Goal: Information Seeking & Learning: Learn about a topic

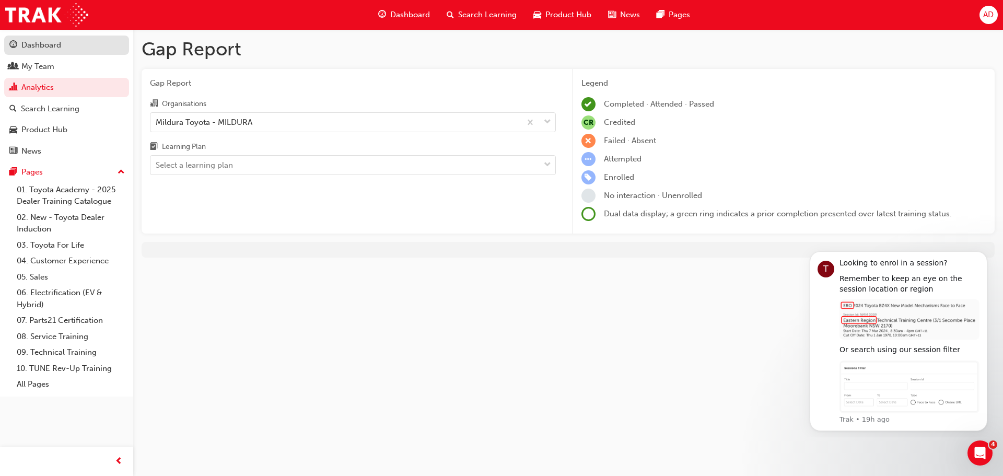
click at [60, 40] on div "Dashboard" at bounding box center [41, 45] width 40 height 12
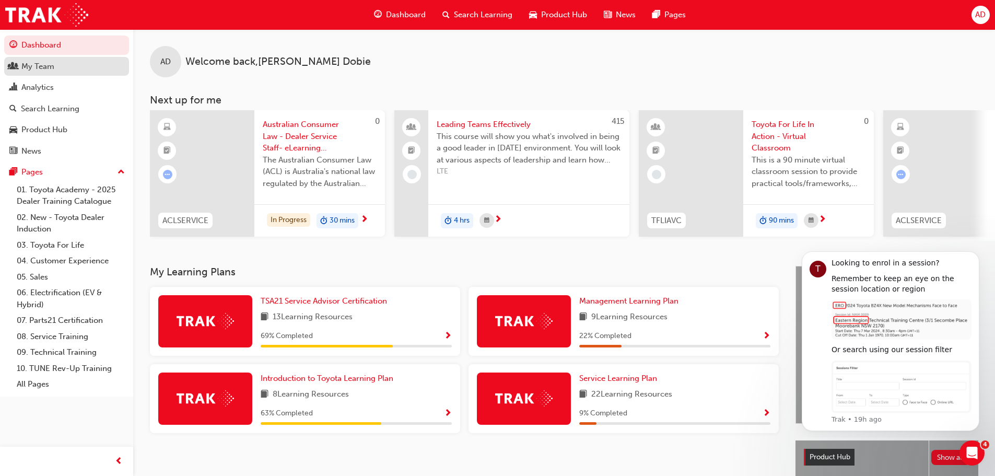
click at [67, 69] on div "My Team" at bounding box center [66, 66] width 114 height 13
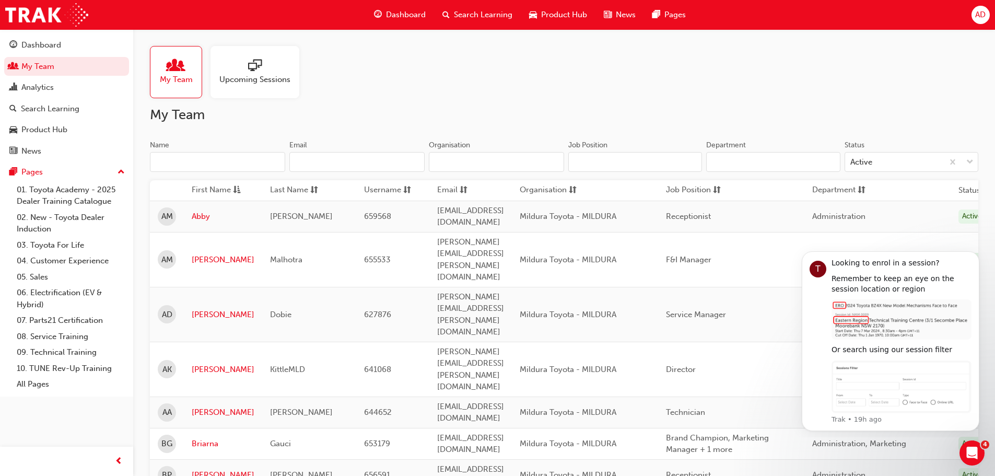
click at [259, 86] on div "Upcoming Sessions" at bounding box center [254, 72] width 89 height 52
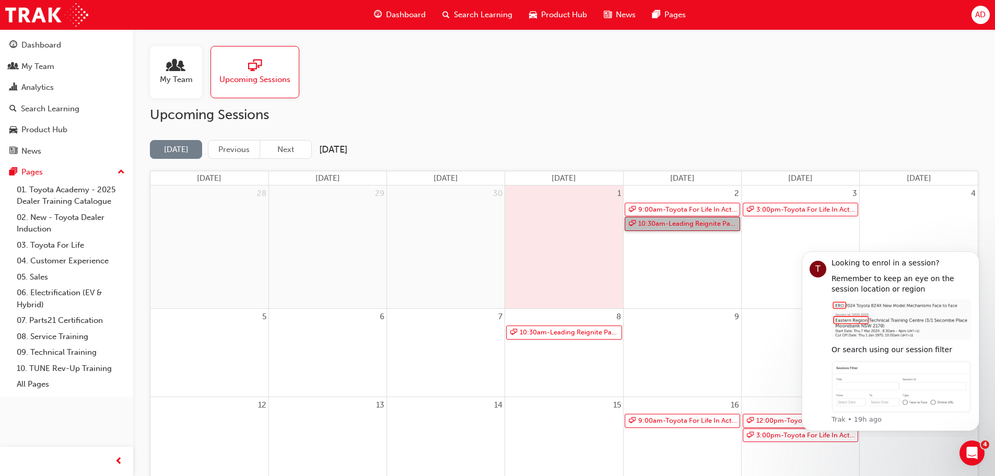
click at [701, 223] on link "10:30am - Leading Reignite Part 2 - Virtual Classroom" at bounding box center [682, 224] width 115 height 14
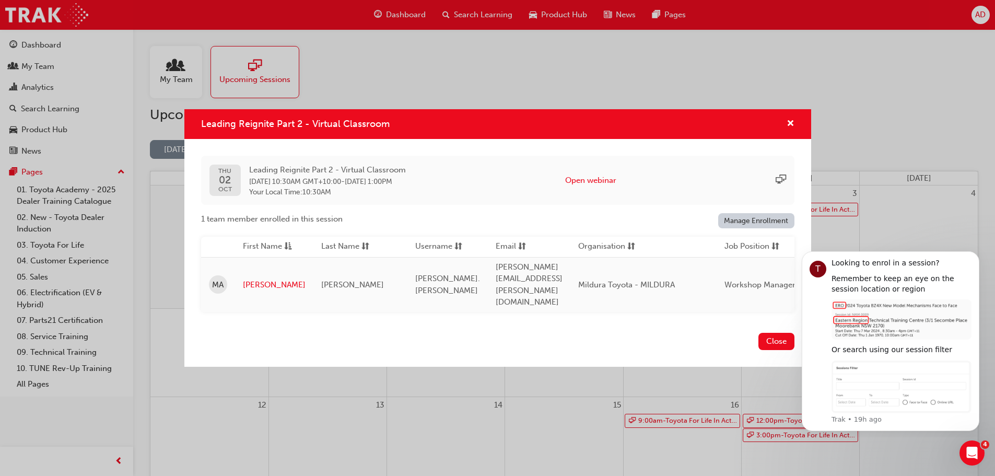
click at [795, 130] on div "Leading Reignite Part 2 - Virtual Classroom" at bounding box center [497, 124] width 627 height 30
click at [790, 129] on span "cross-icon" at bounding box center [791, 124] width 8 height 9
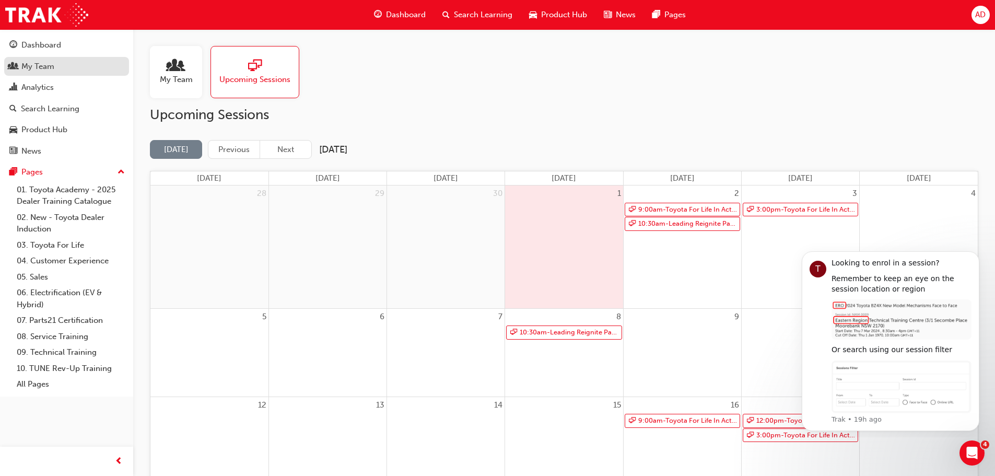
click at [61, 70] on div "My Team" at bounding box center [66, 66] width 114 height 13
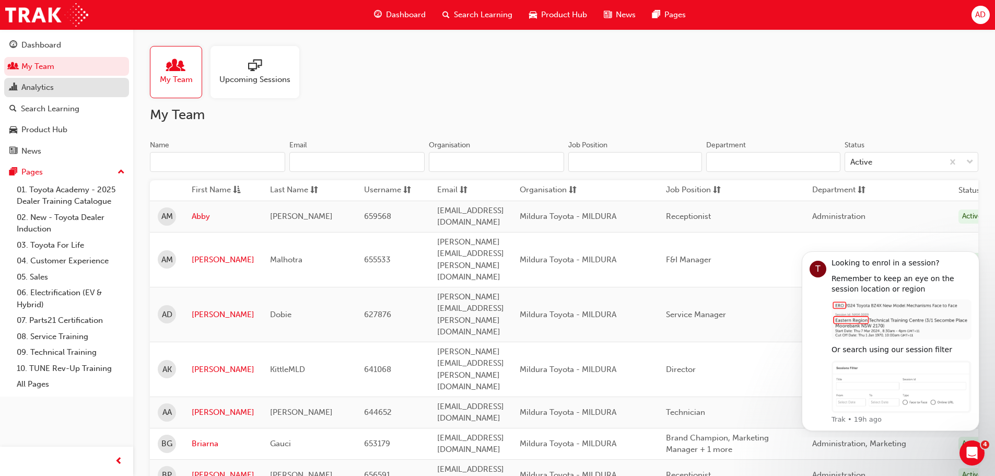
click at [46, 93] on div "Analytics" at bounding box center [66, 87] width 114 height 13
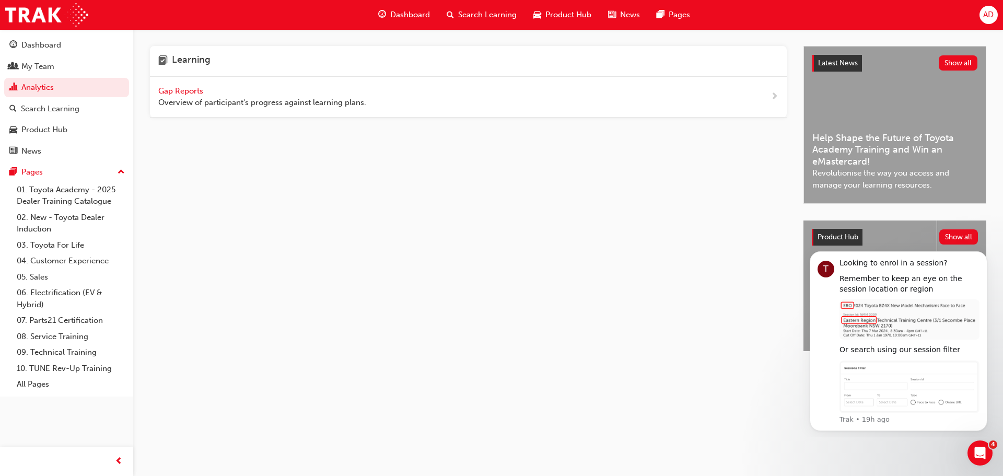
click at [150, 91] on div "Learning Gap Reports Overview of participant's progress against learning plans.…" at bounding box center [568, 207] width 870 height 357
click at [155, 95] on div "Gap Reports Overview of participant's progress against learning plans." at bounding box center [468, 97] width 637 height 41
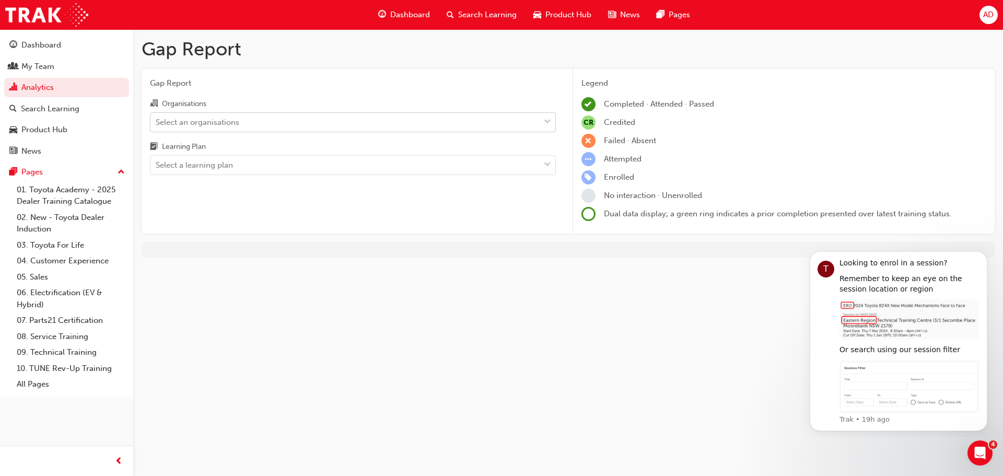
drag, startPoint x: 200, startPoint y: 135, endPoint x: 194, endPoint y: 126, distance: 10.9
click at [200, 135] on div "Organisations Select an organisations Learning Plan Select a learning plan" at bounding box center [353, 136] width 406 height 78
click at [193, 125] on div "Select an organisations" at bounding box center [198, 122] width 84 height 12
click at [157, 125] on input "Organisations Select an organisations" at bounding box center [156, 121] width 1 height 9
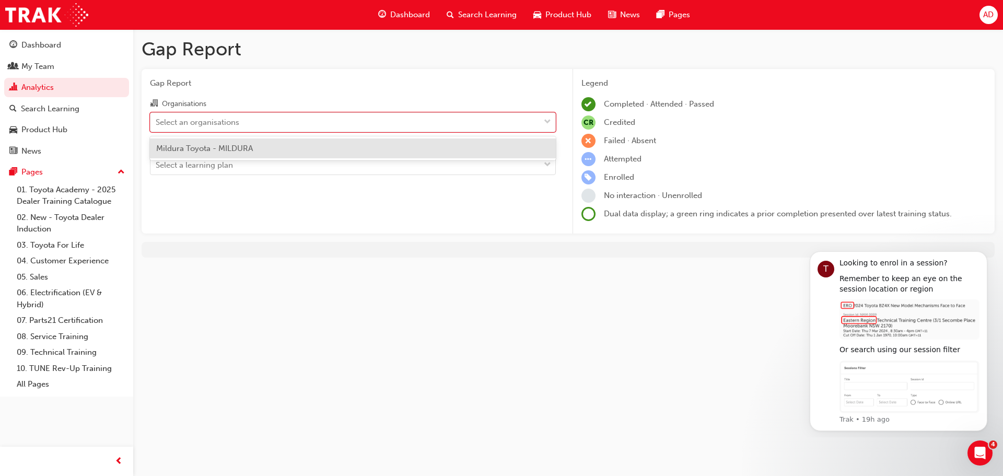
click at [205, 145] on span "Mildura Toyota - MILDURA" at bounding box center [204, 148] width 97 height 9
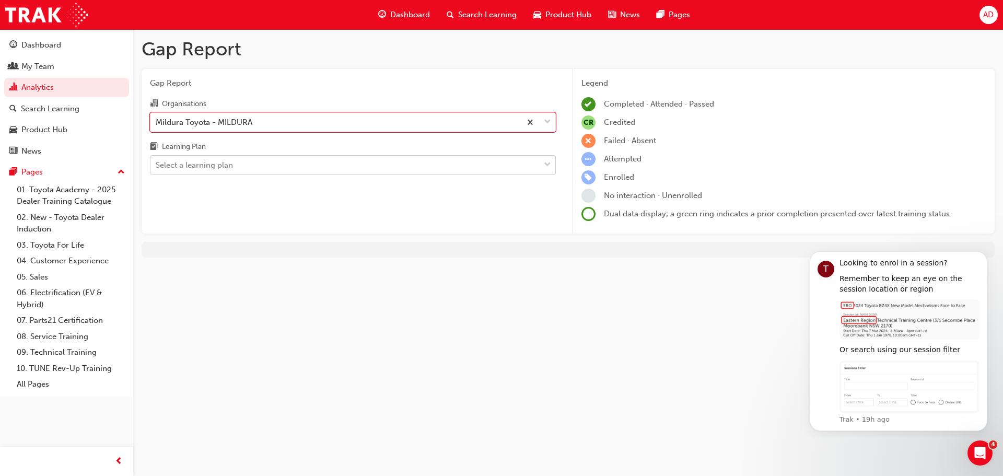
click at [207, 159] on div "Select a learning plan" at bounding box center [194, 165] width 77 height 12
click at [157, 160] on input "Learning Plan Select a learning plan" at bounding box center [156, 164] width 1 height 9
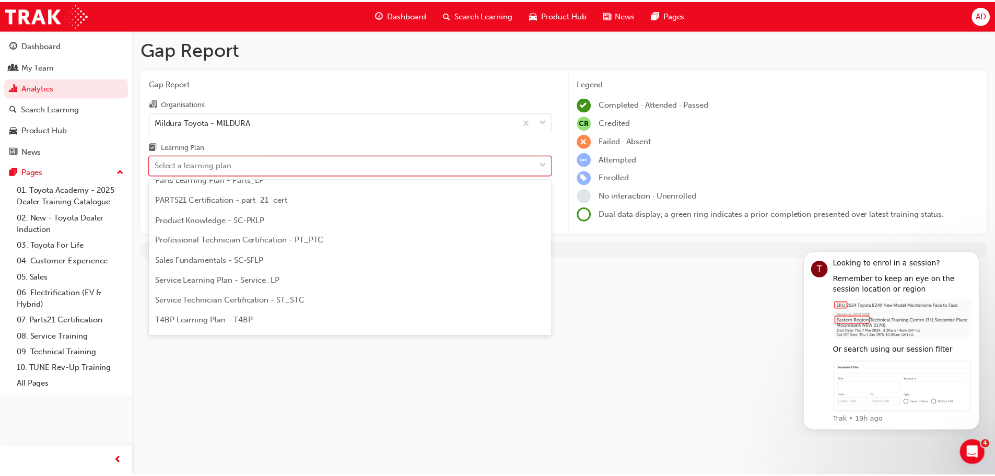
scroll to position [366, 0]
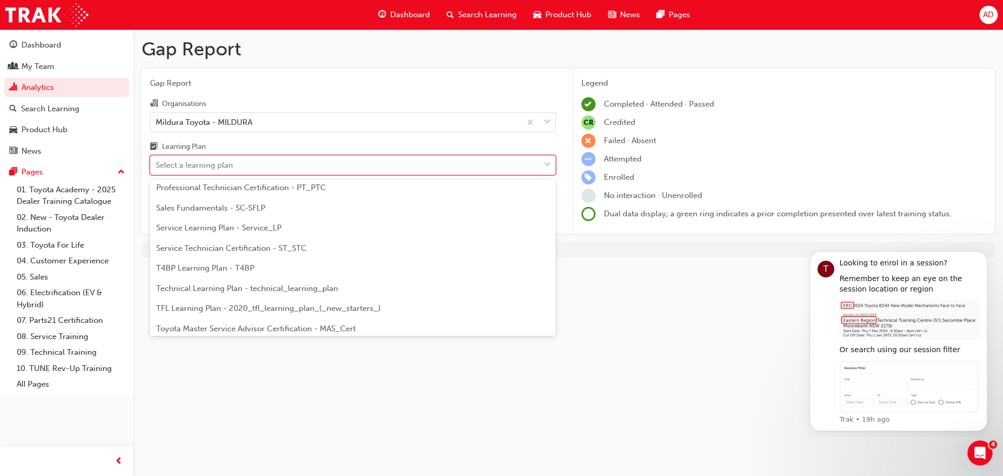
click at [278, 245] on span "Service Technician Certification - ST_STC" at bounding box center [231, 247] width 150 height 9
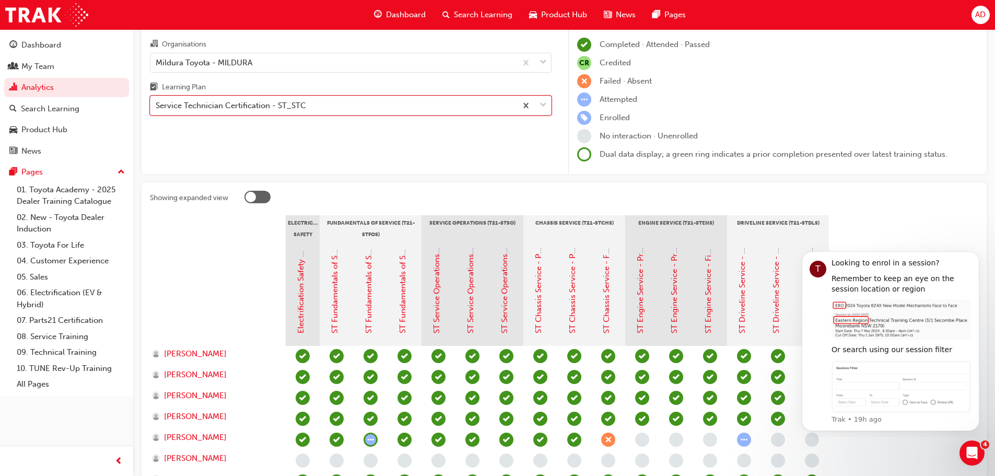
scroll to position [247, 0]
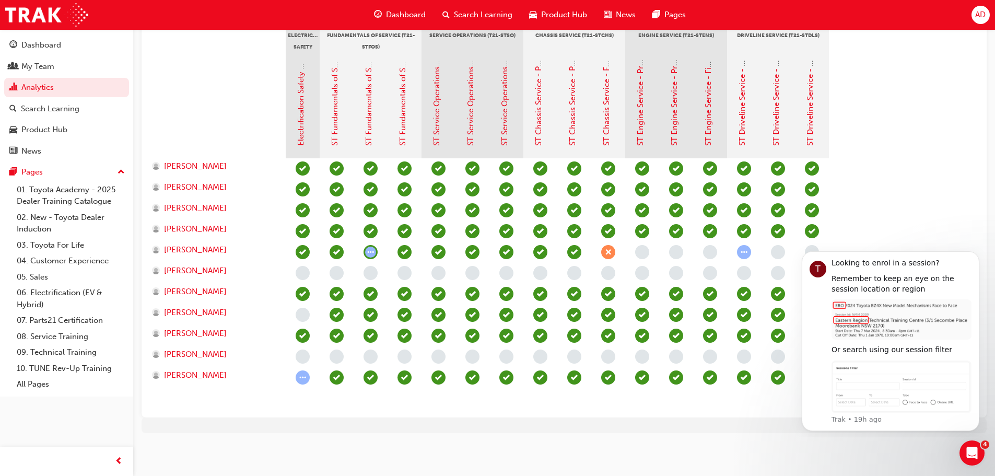
drag, startPoint x: 437, startPoint y: 434, endPoint x: 443, endPoint y: 428, distance: 7.8
click at [437, 434] on div "Gap Report Gap Report Organisations Mildura Toyota - MILDURA Learning Plan opti…" at bounding box center [564, 116] width 862 height 668
click at [975, 256] on icon "Dismiss notification" at bounding box center [977, 255] width 6 height 6
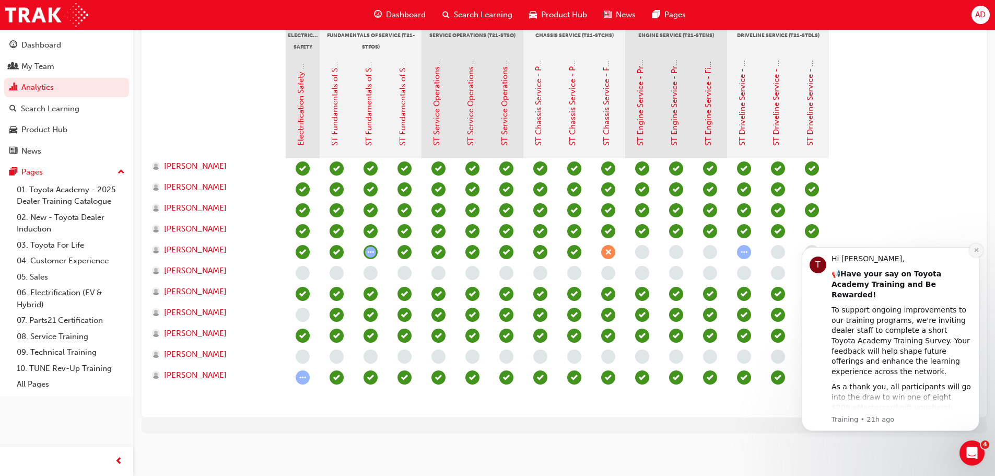
click at [975, 248] on icon "Dismiss notification" at bounding box center [977, 250] width 6 height 6
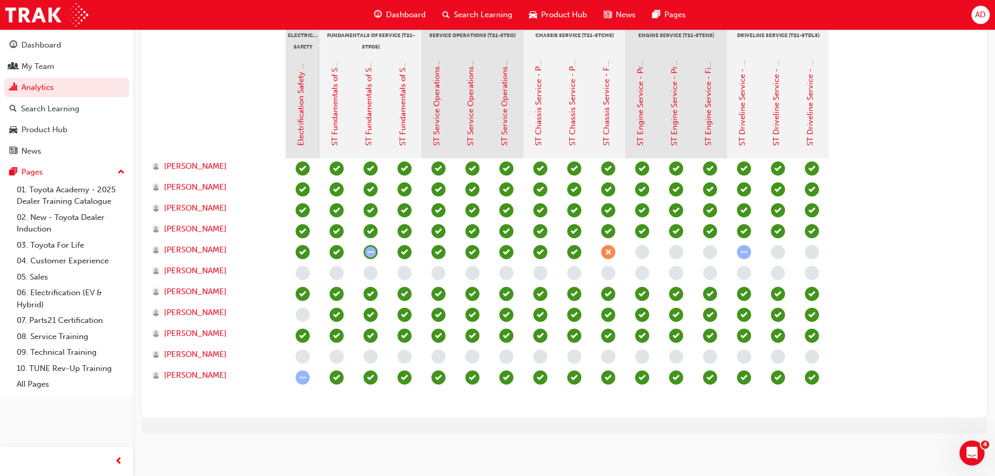
scroll to position [195, 0]
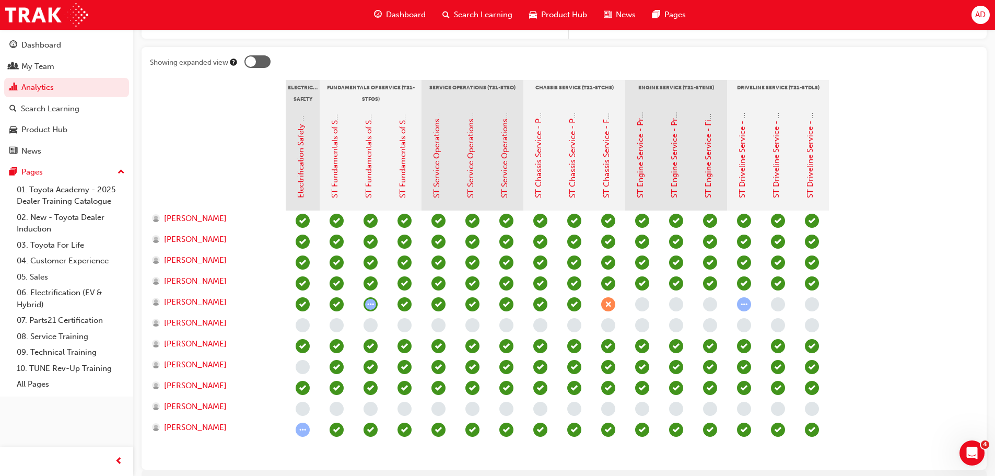
click at [302, 426] on span "learningRecordVerb_ATTEMPT-icon" at bounding box center [303, 430] width 14 height 14
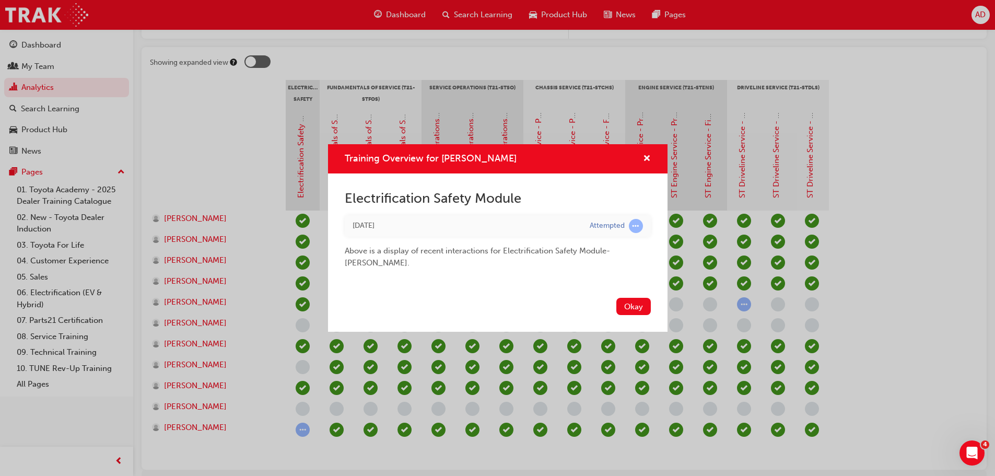
click at [660, 163] on div "Training Overview for [PERSON_NAME]" at bounding box center [498, 159] width 340 height 30
click at [646, 161] on span "cross-icon" at bounding box center [647, 159] width 8 height 9
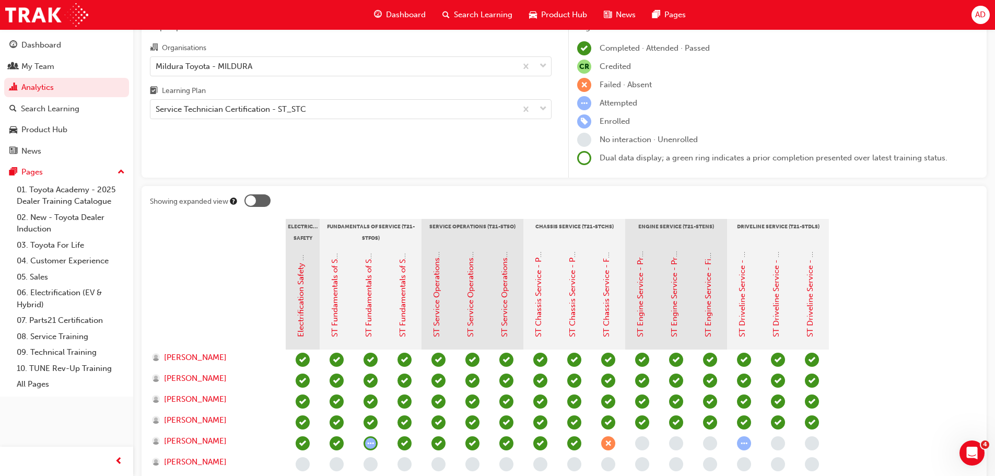
scroll to position [38, 0]
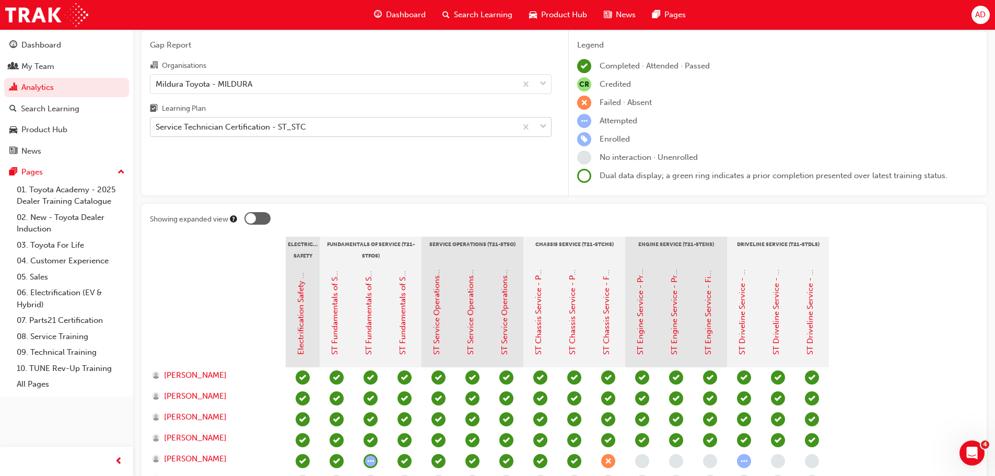
drag, startPoint x: 297, startPoint y: 113, endPoint x: 311, endPoint y: 121, distance: 16.1
click at [298, 113] on div "Learning Plan" at bounding box center [351, 109] width 402 height 15
click at [157, 122] on input "Learning Plan Service Technician Certification - ST_STC" at bounding box center [156, 126] width 1 height 9
click at [314, 122] on div "Service Technician Certification - ST_STC" at bounding box center [333, 127] width 366 height 18
click at [157, 122] on input "Learning Plan option Service Technician Certification - ST_STC, selected. 0 res…" at bounding box center [156, 126] width 1 height 9
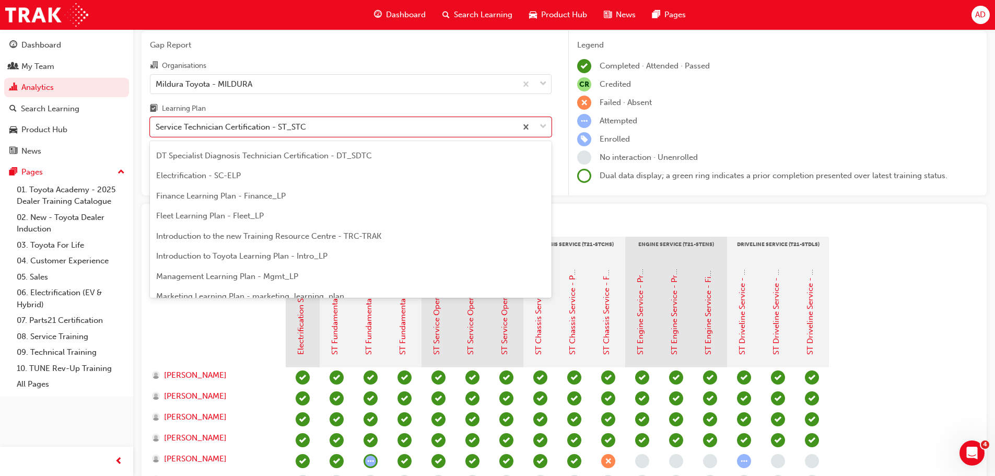
scroll to position [86, 0]
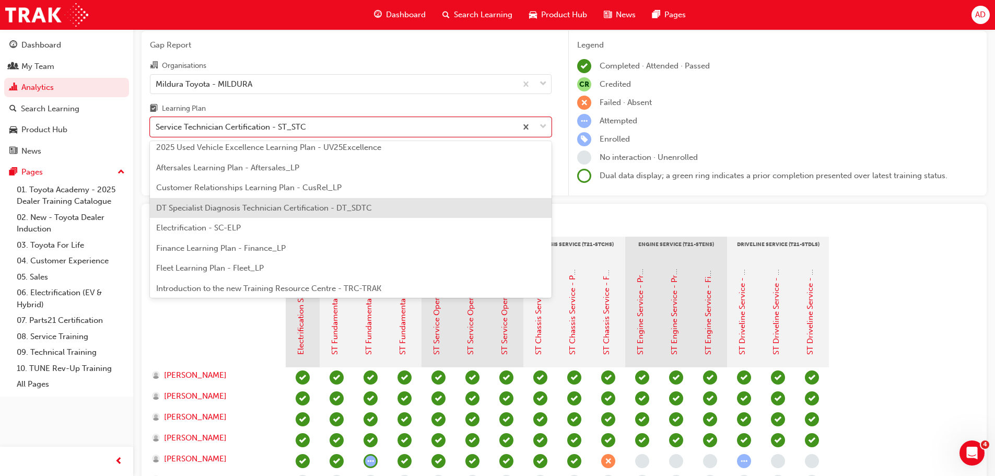
click at [314, 203] on span "DT Specialist Diagnosis Technician Certification - DT_SDTC" at bounding box center [264, 207] width 216 height 9
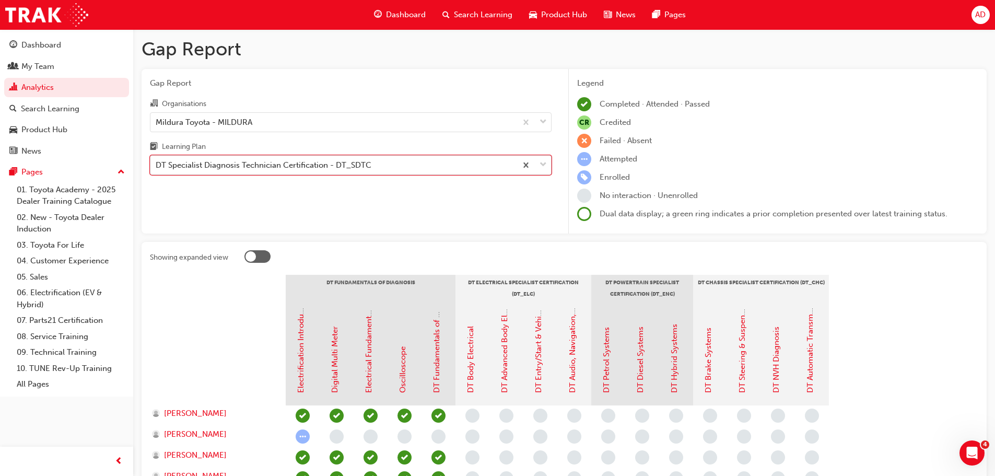
click at [283, 171] on div "DT Specialist Diagnosis Technician Certification - DT_SDTC" at bounding box center [333, 165] width 366 height 18
click at [157, 169] on input "Learning Plan option DT Specialist Diagnosis Technician Certification - DT_SDTC…" at bounding box center [156, 164] width 1 height 9
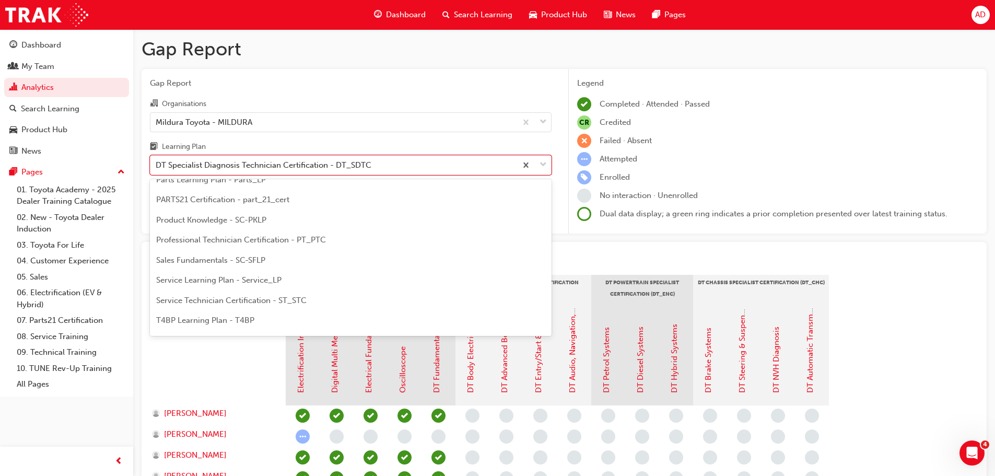
scroll to position [418, 0]
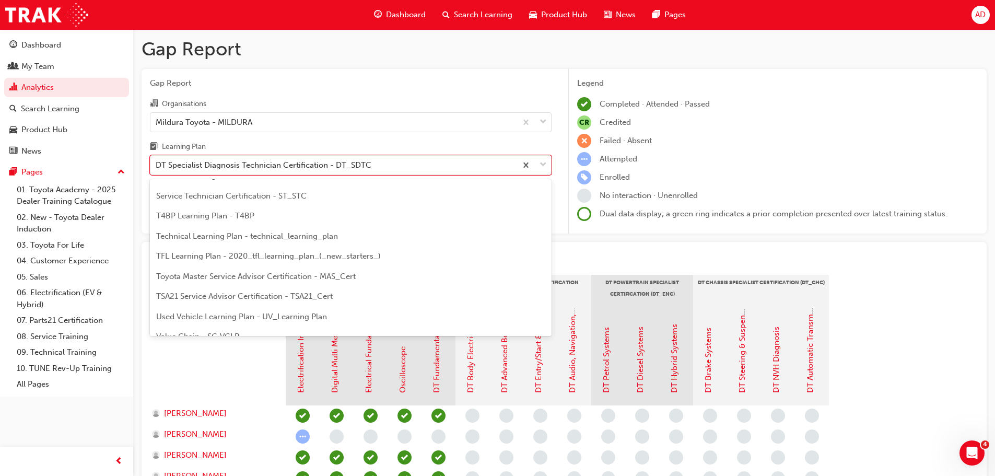
click at [888, 238] on div "Gap Report Gap Report Organisations Mildura Toyota - MILDURA Learning Plan opti…" at bounding box center [564, 363] width 862 height 668
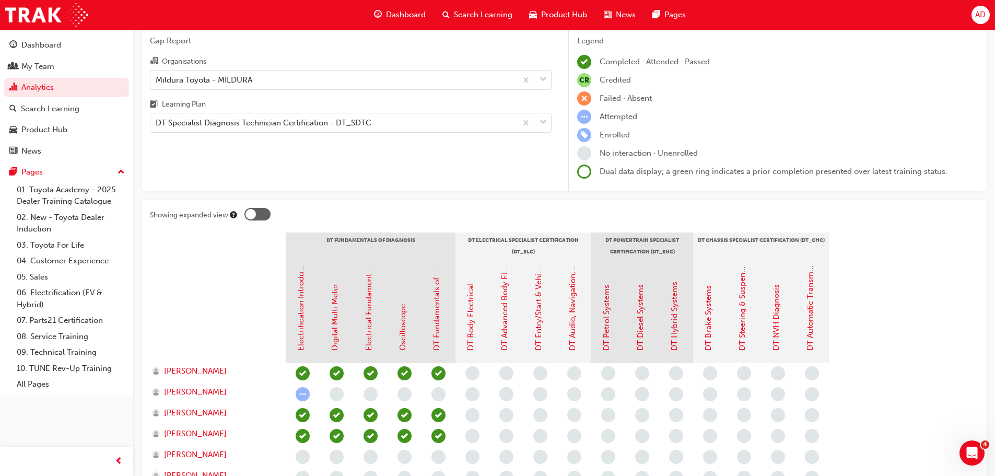
scroll to position [209, 0]
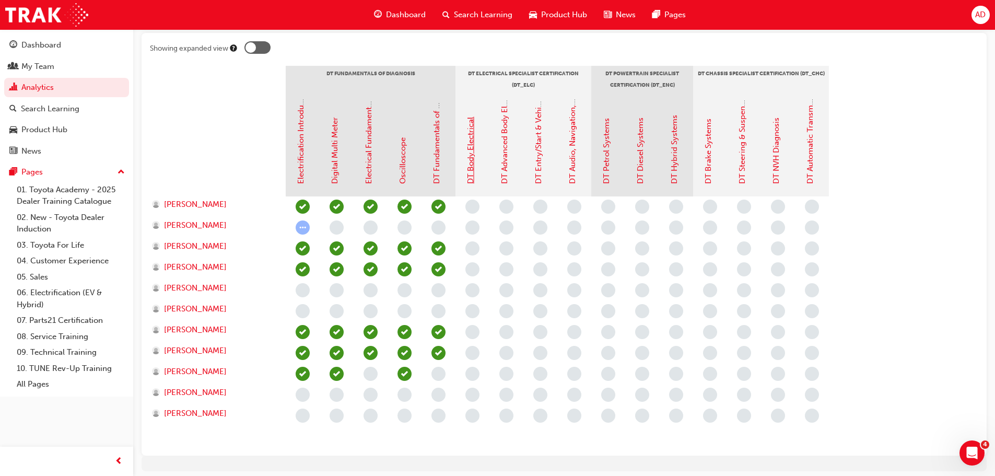
click at [472, 166] on link "DT Body Electrical" at bounding box center [470, 150] width 9 height 67
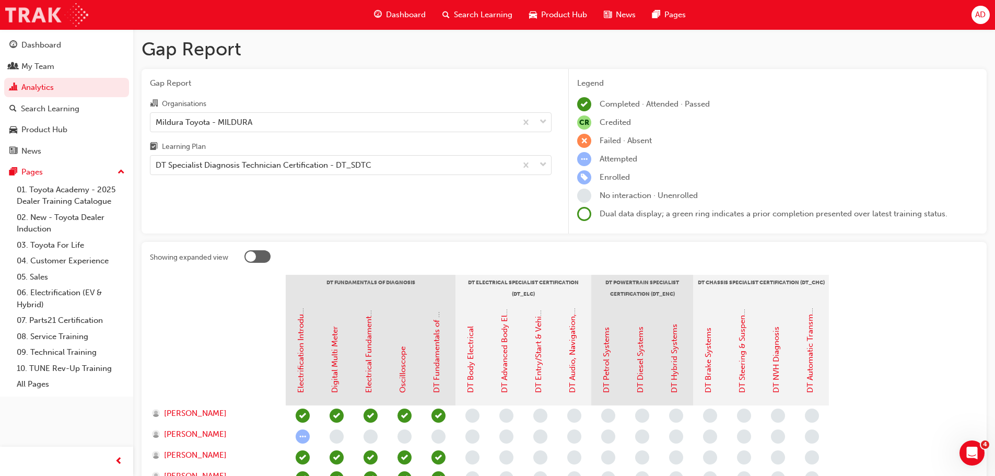
scroll to position [209, 0]
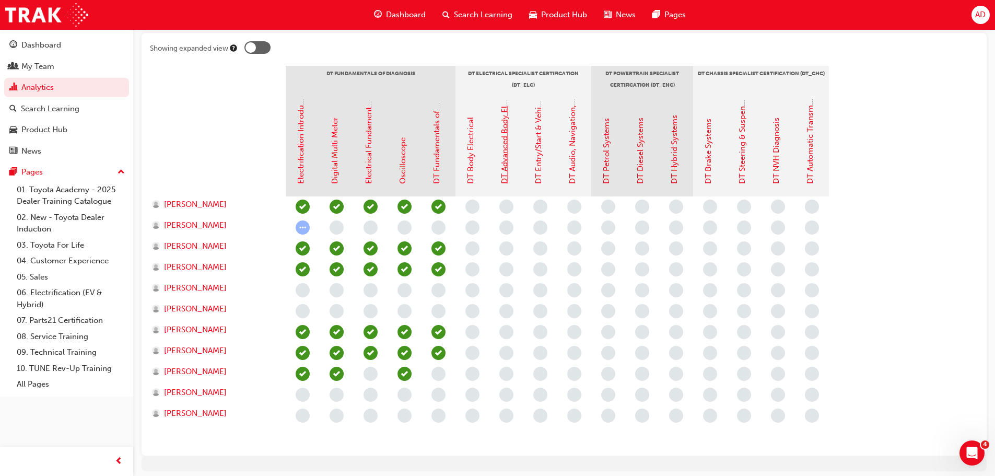
click at [507, 164] on link "DT Advanced Body Electrical & Auto A/C Systems" at bounding box center [504, 95] width 9 height 178
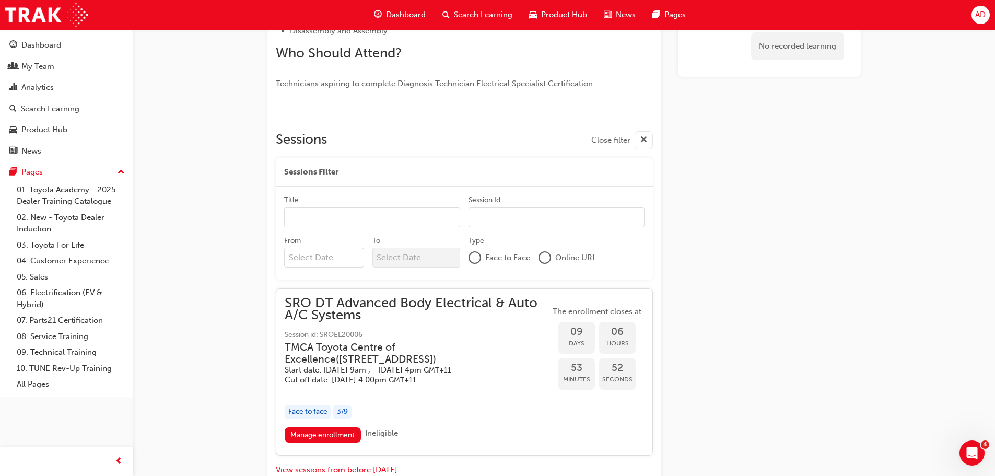
scroll to position [177, 0]
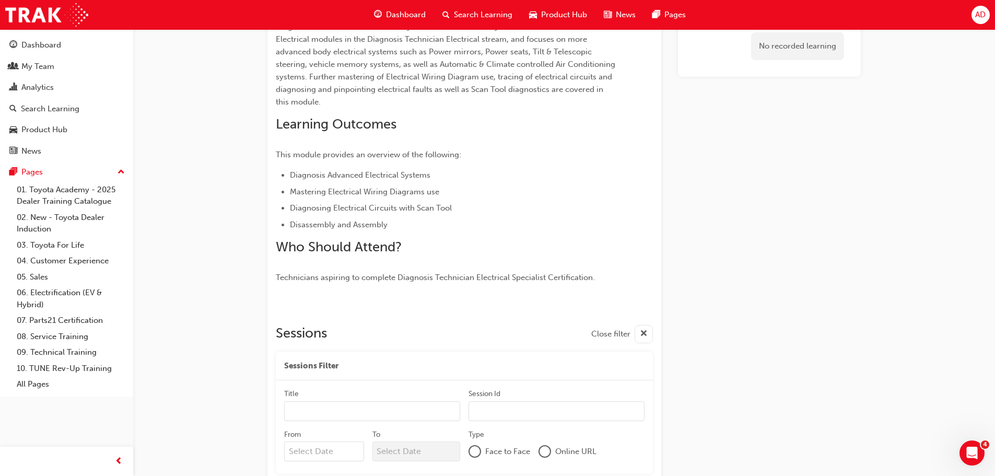
scroll to position [209, 0]
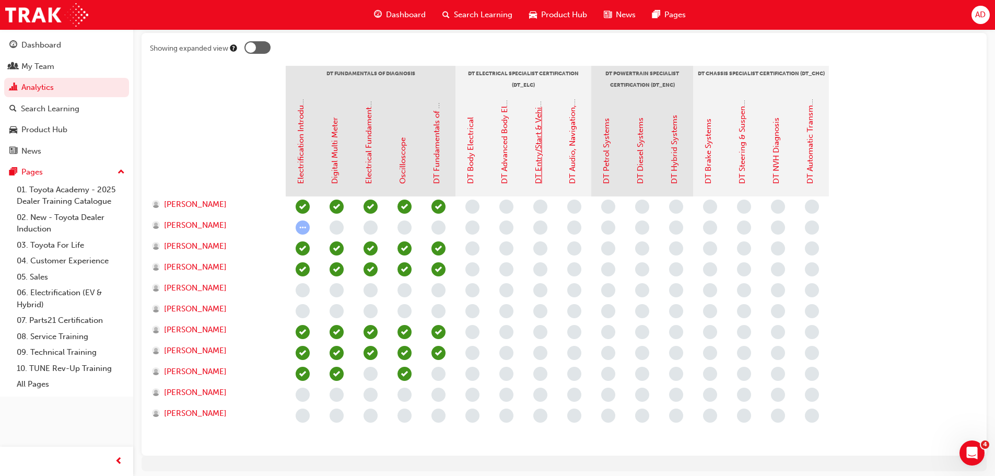
click at [537, 172] on link "DT Entry/Start & Vehicle Security Systems" at bounding box center [538, 108] width 9 height 150
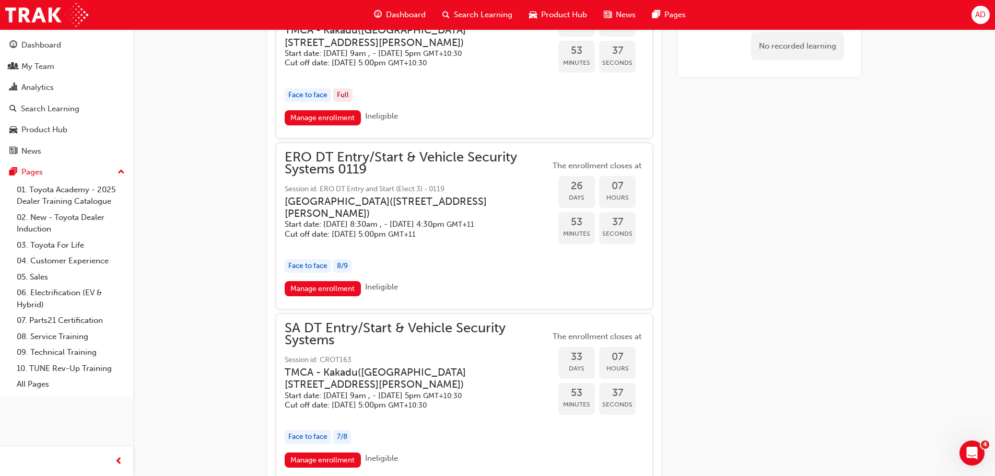
scroll to position [845, 0]
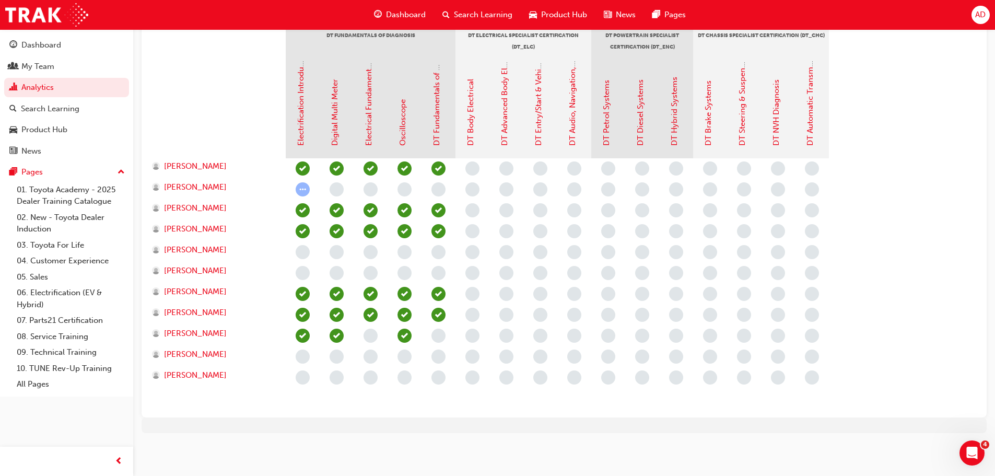
scroll to position [209, 0]
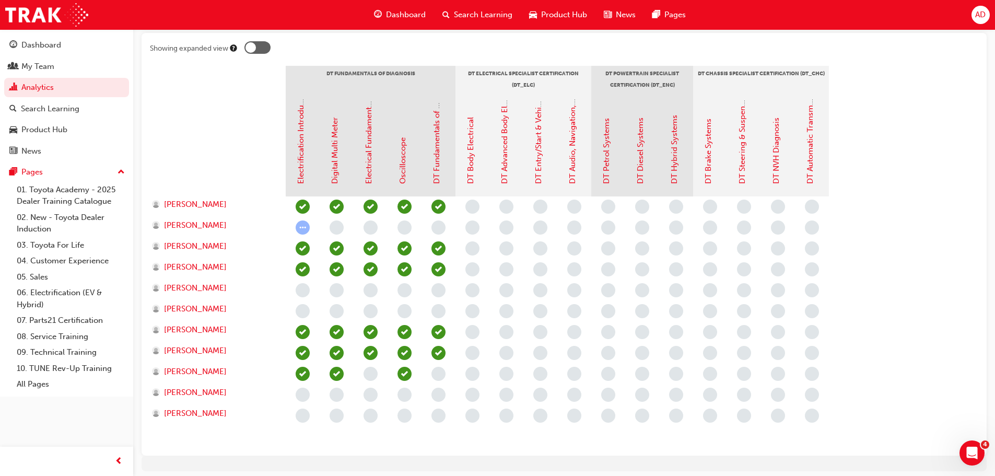
click at [190, 153] on div at bounding box center [218, 144] width 136 height 104
click at [570, 159] on link "DT Audio, Navigation, SRS & Safety Systems" at bounding box center [572, 105] width 9 height 158
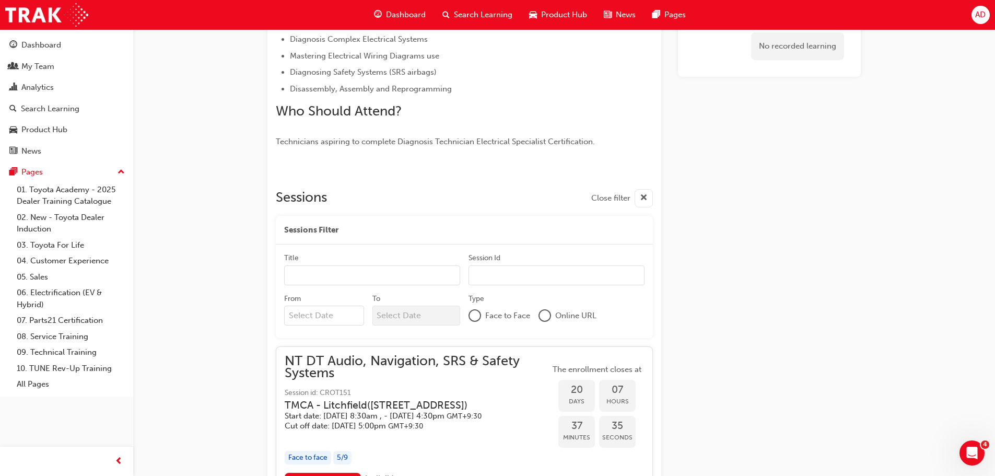
scroll to position [418, 0]
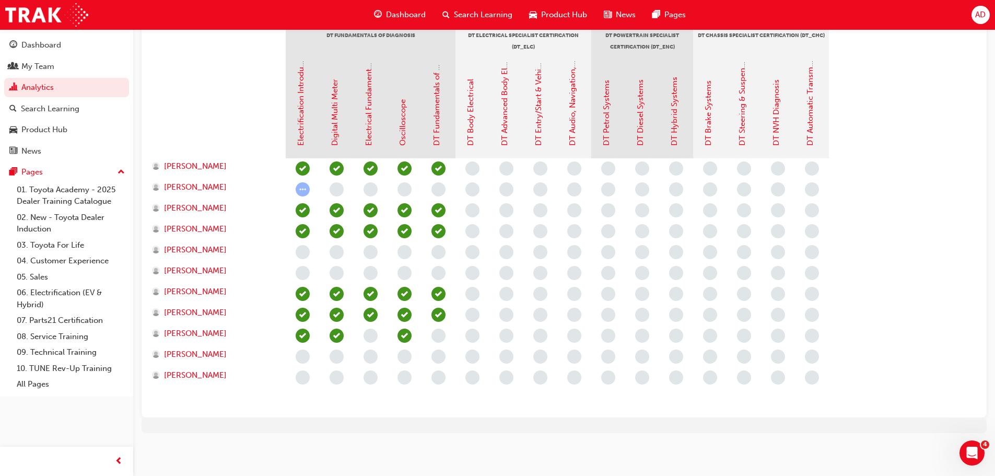
scroll to position [209, 0]
